Goal: Check status

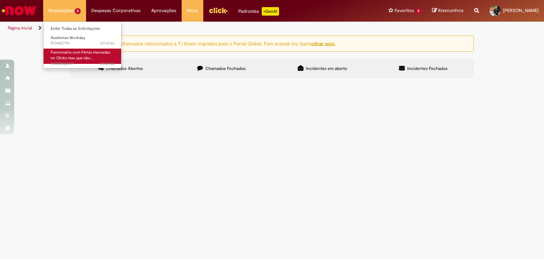
click at [91, 56] on span "Funcionária com Férias marcadas no Clicks mas que não…" at bounding box center [81, 55] width 60 height 11
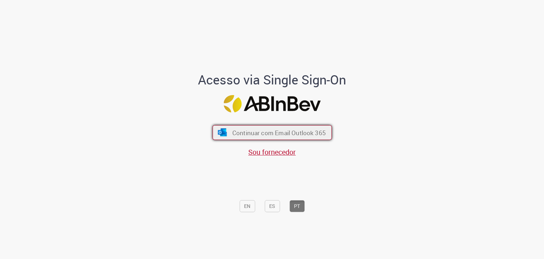
click at [310, 126] on button "Continuar com Email Outlook 365" at bounding box center [272, 132] width 119 height 15
click at [257, 134] on span "Continuar com Email Outlook 365" at bounding box center [279, 132] width 94 height 8
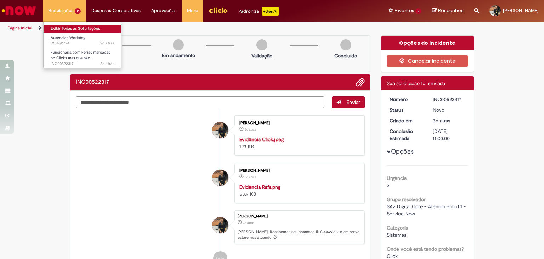
click at [71, 29] on link "Exibir Todas as Solicitações" at bounding box center [83, 29] width 78 height 8
